Goal: Task Accomplishment & Management: Use online tool/utility

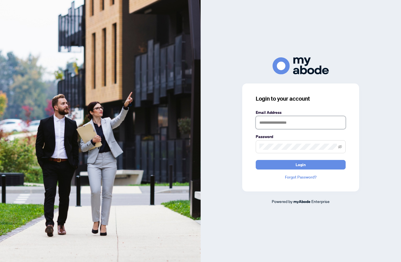
click at [284, 118] on input "text" at bounding box center [301, 122] width 90 height 13
type input "**********"
click at [256, 160] on button "Login" at bounding box center [301, 165] width 90 height 10
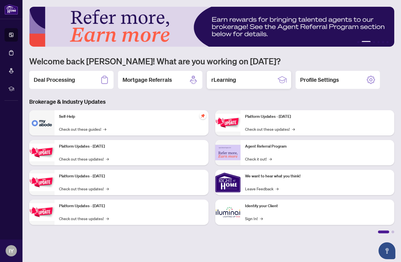
click at [229, 82] on h2 "rLearning" at bounding box center [223, 80] width 25 height 8
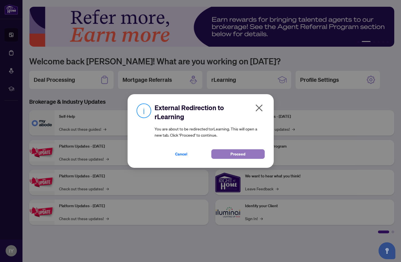
click at [253, 152] on button "Proceed" at bounding box center [237, 154] width 53 height 10
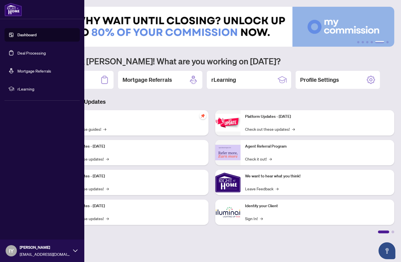
click at [24, 50] on link "Deal Processing" at bounding box center [31, 52] width 28 height 5
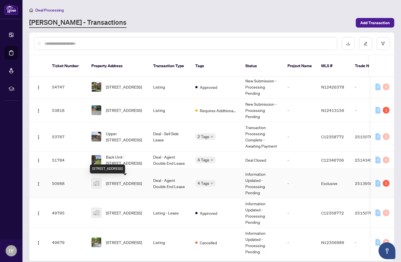
scroll to position [0, 0]
click at [129, 185] on span "[STREET_ADDRESS]" at bounding box center [124, 183] width 36 height 6
